Goal: Use online tool/utility: Utilize a website feature to perform a specific function

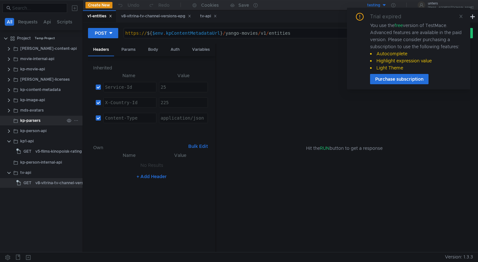
click at [9, 141] on clr-icon at bounding box center [8, 141] width 5 height 5
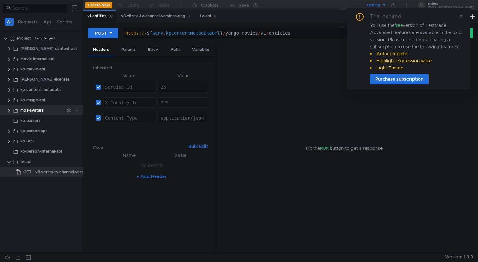
click at [9, 110] on clr-icon at bounding box center [8, 110] width 5 height 5
click at [27, 161] on div "tv-api" at bounding box center [25, 162] width 11 height 10
click at [6, 161] on clr-icon at bounding box center [8, 161] width 5 height 5
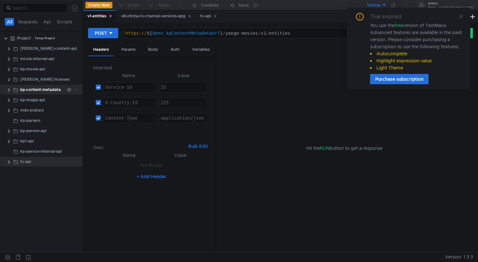
click at [11, 90] on clr-icon at bounding box center [8, 89] width 5 height 5
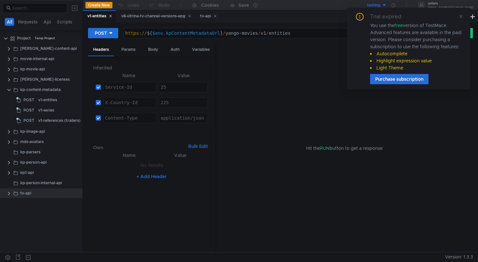
click at [462, 16] on icon at bounding box center [461, 16] width 5 height 5
click at [387, 5] on button "testing" at bounding box center [364, 5] width 45 height 10
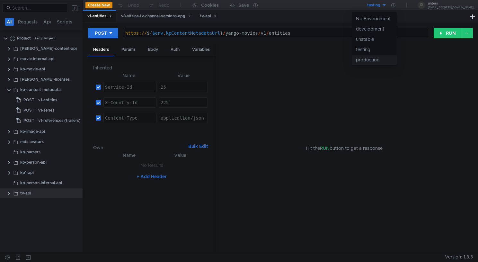
click at [364, 59] on li "production" at bounding box center [374, 60] width 45 height 10
click at [51, 101] on div "v1-entities" at bounding box center [47, 100] width 19 height 10
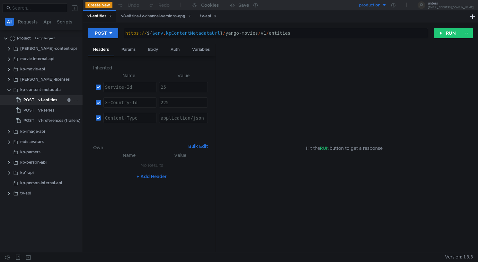
click at [43, 100] on div "v1-entities" at bounding box center [47, 100] width 19 height 10
click at [195, 17] on div "v8-vitrina-tv-channel-versions-epg" at bounding box center [156, 16] width 78 height 12
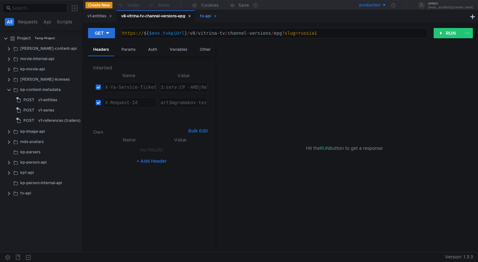
click at [217, 16] on icon at bounding box center [215, 15] width 3 height 3
click at [191, 16] on icon at bounding box center [189, 15] width 3 height 3
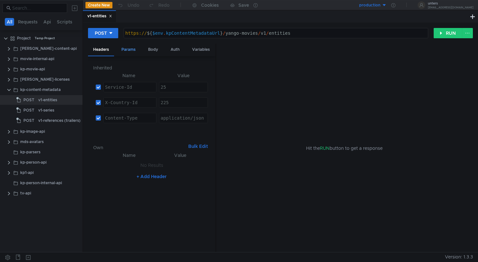
click at [131, 53] on div "Params" at bounding box center [128, 50] width 24 height 12
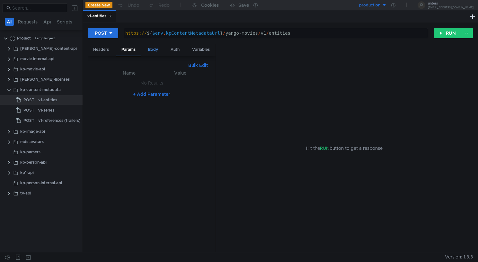
click at [153, 52] on div "Body" at bounding box center [153, 50] width 20 height 12
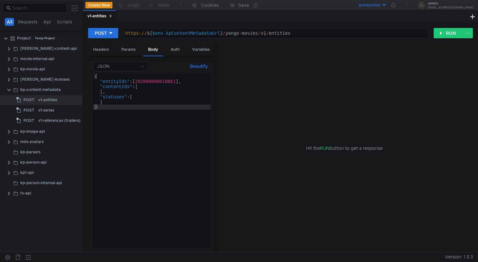
click at [140, 88] on div "{ "entityIds" : [ 282000000018861 ] , "contentIds" : [ ] , "statuses" : [ ] }" at bounding box center [151, 166] width 117 height 184
type textarea ""contentIds": ["
paste textarea "365dc8518c275619a392f6955e733ebc""
click at [170, 82] on div "{ "entityIds" : [ 282000000018861 ] , "contentIds" : [ "365dc8518c275619a392f69…" at bounding box center [151, 166] width 117 height 184
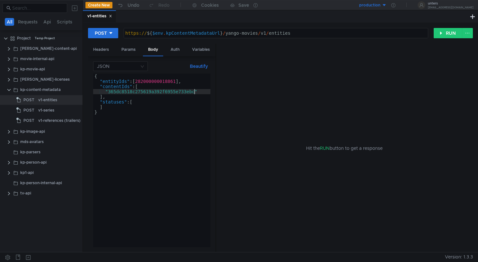
click at [170, 82] on div "{ "entityIds" : [ 282000000018861 ] , "contentIds" : [ "365dc8518c275619a392f69…" at bounding box center [151, 166] width 117 height 184
type textarea ""entityIds": [],"
click at [450, 30] on button "RUN" at bounding box center [448, 33] width 29 height 10
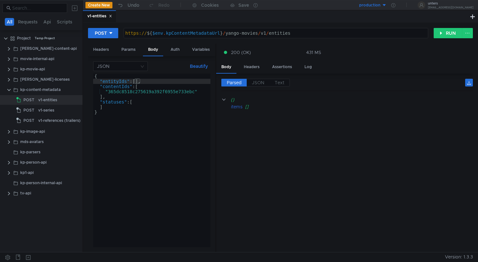
scroll to position [0, 1]
